Goal: Information Seeking & Learning: Learn about a topic

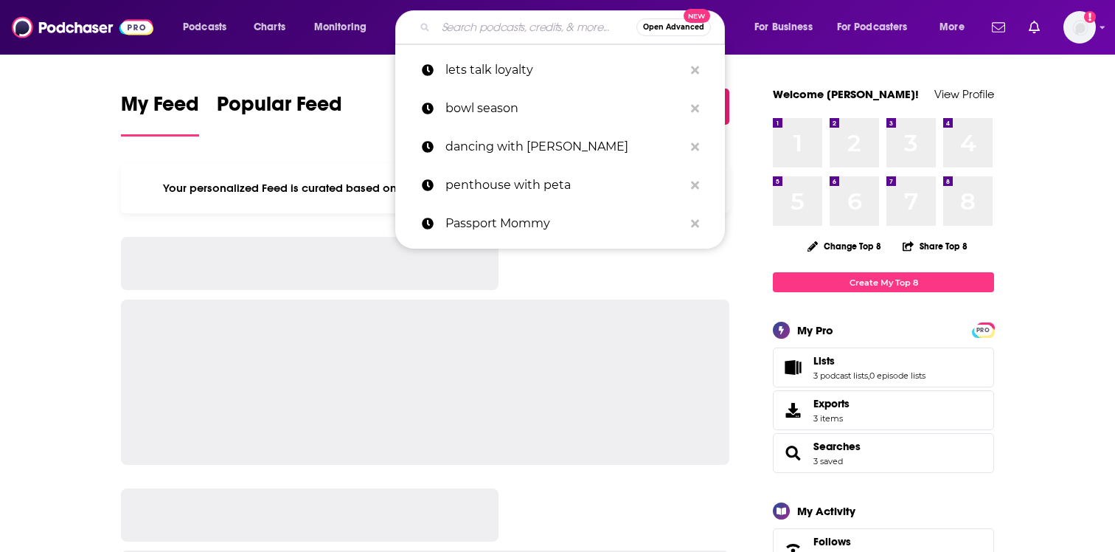
click at [462, 24] on input "Search podcasts, credits, & more..." at bounding box center [536, 27] width 201 height 24
paste input "Secrets to Cheap Travel from NYT’s Frugal Traveler"
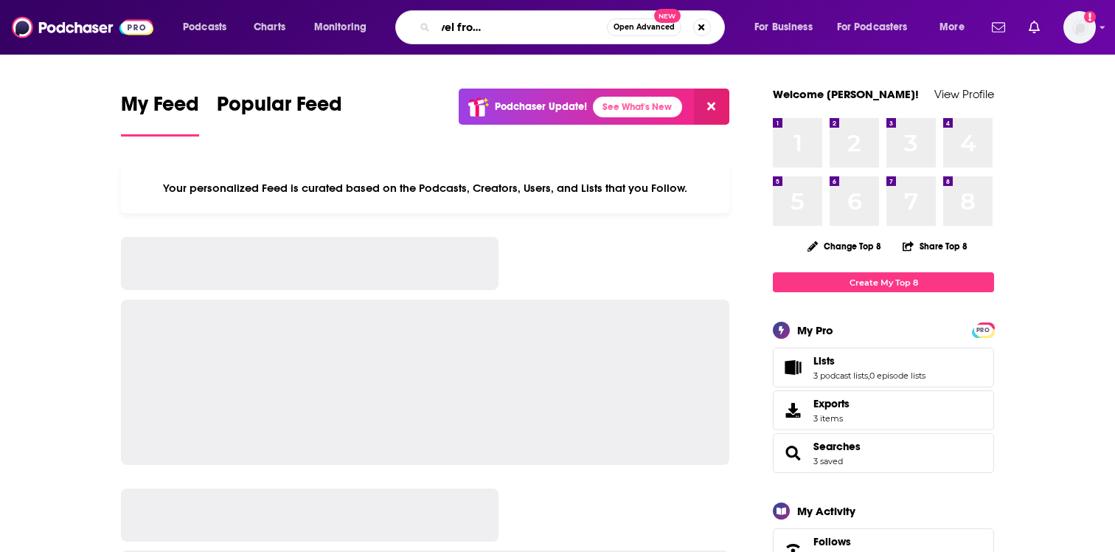
type input "Secrets to Cheap Travel from NYT’s Frugal Traveler"
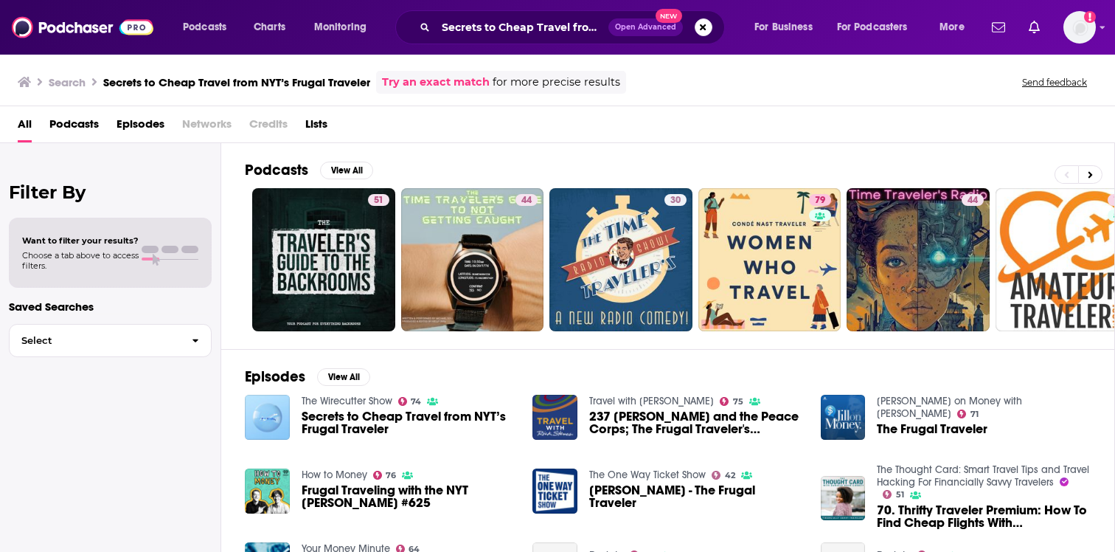
click at [323, 414] on span "Secrets to Cheap Travel from NYT’s Frugal Traveler" at bounding box center [409, 422] width 214 height 25
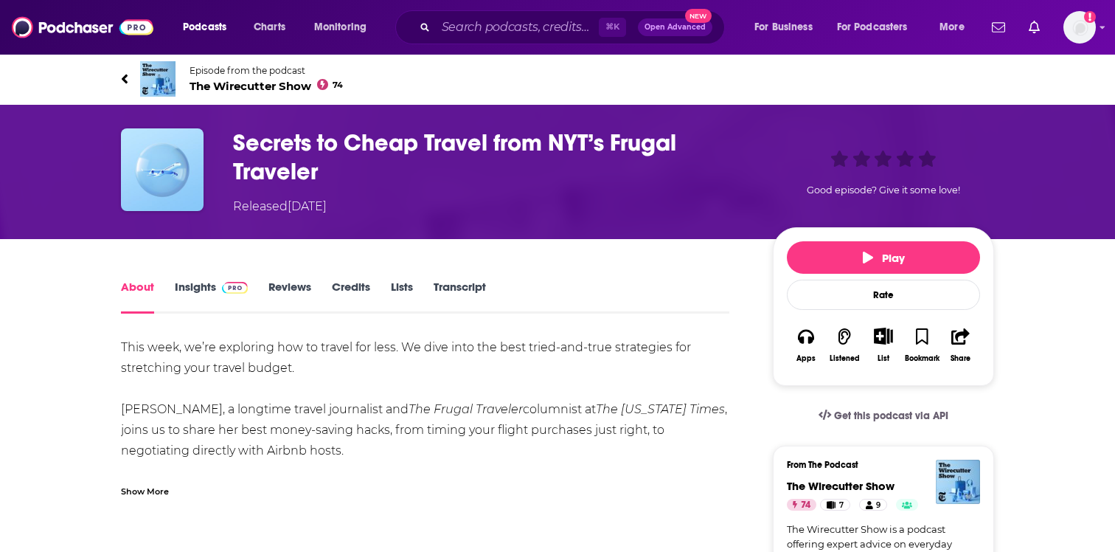
click at [447, 294] on link "Transcript" at bounding box center [460, 296] width 52 height 34
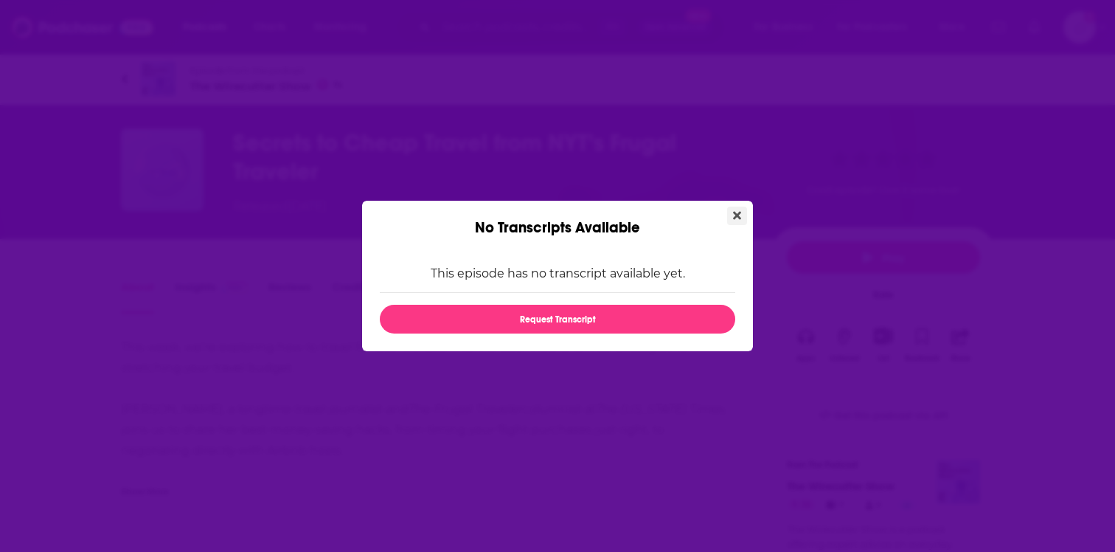
click at [734, 212] on icon "Close" at bounding box center [737, 216] width 8 height 8
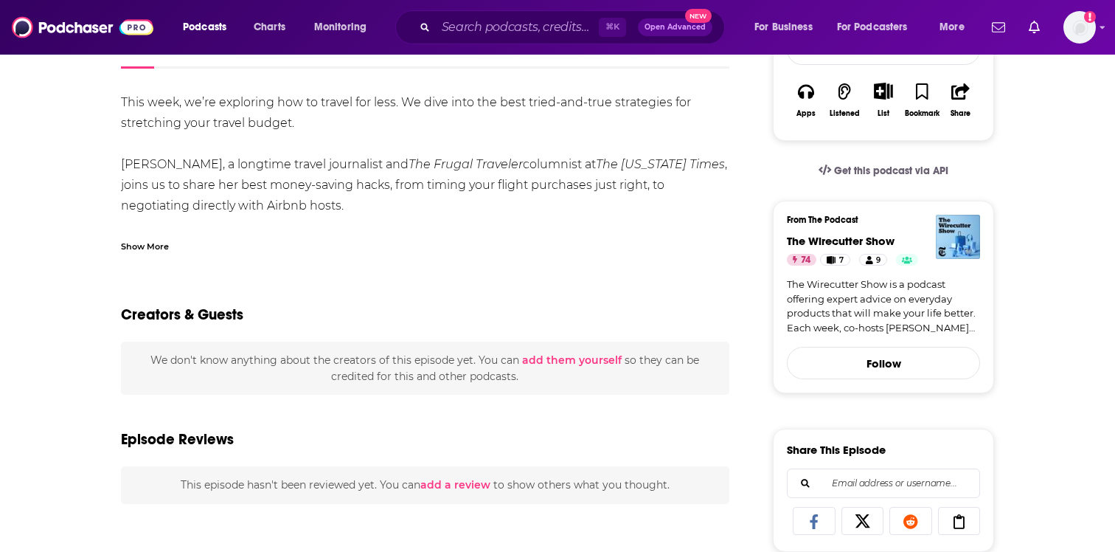
scroll to position [328, 0]
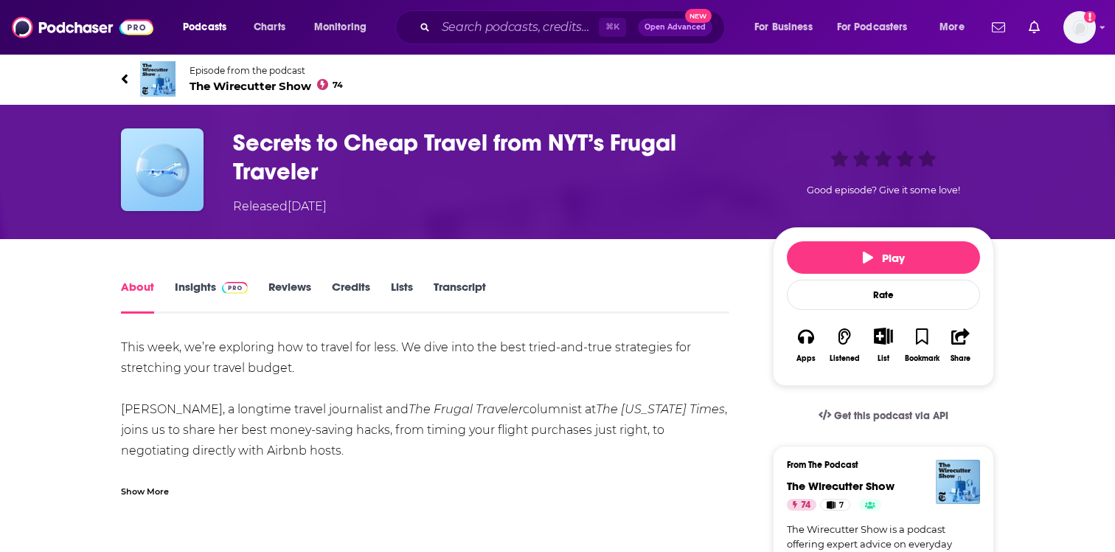
click at [200, 289] on link "Insights" at bounding box center [211, 296] width 73 height 34
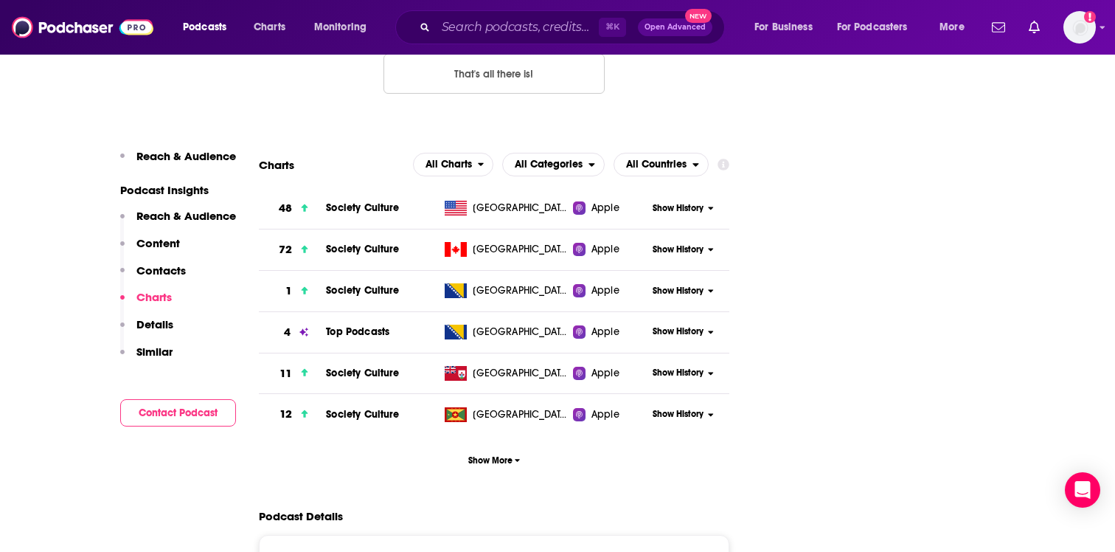
scroll to position [1778, 0]
